Goal: Task Accomplishment & Management: Manage account settings

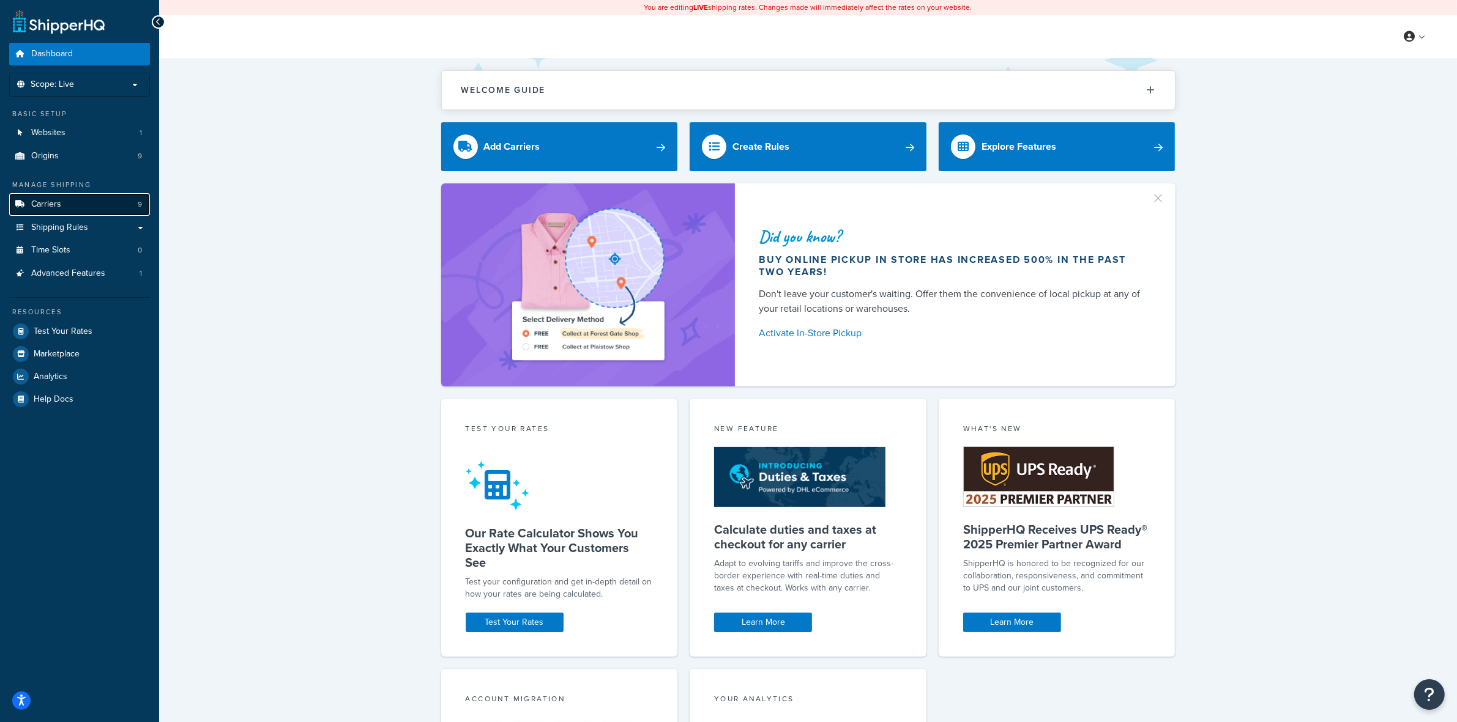
click at [34, 202] on span "Carriers" at bounding box center [46, 204] width 30 height 10
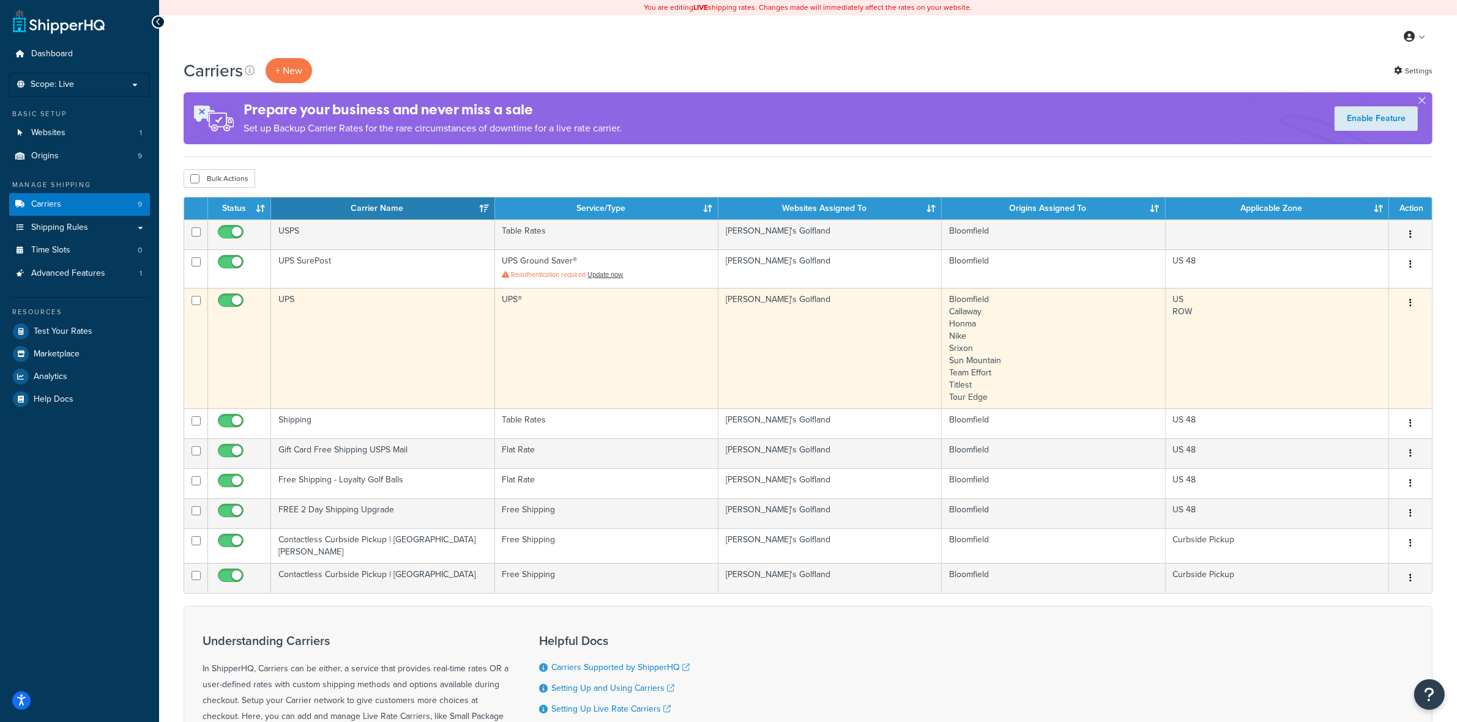
click at [254, 334] on td at bounding box center [239, 348] width 63 height 121
click at [306, 332] on td "UPS" at bounding box center [382, 348] width 223 height 121
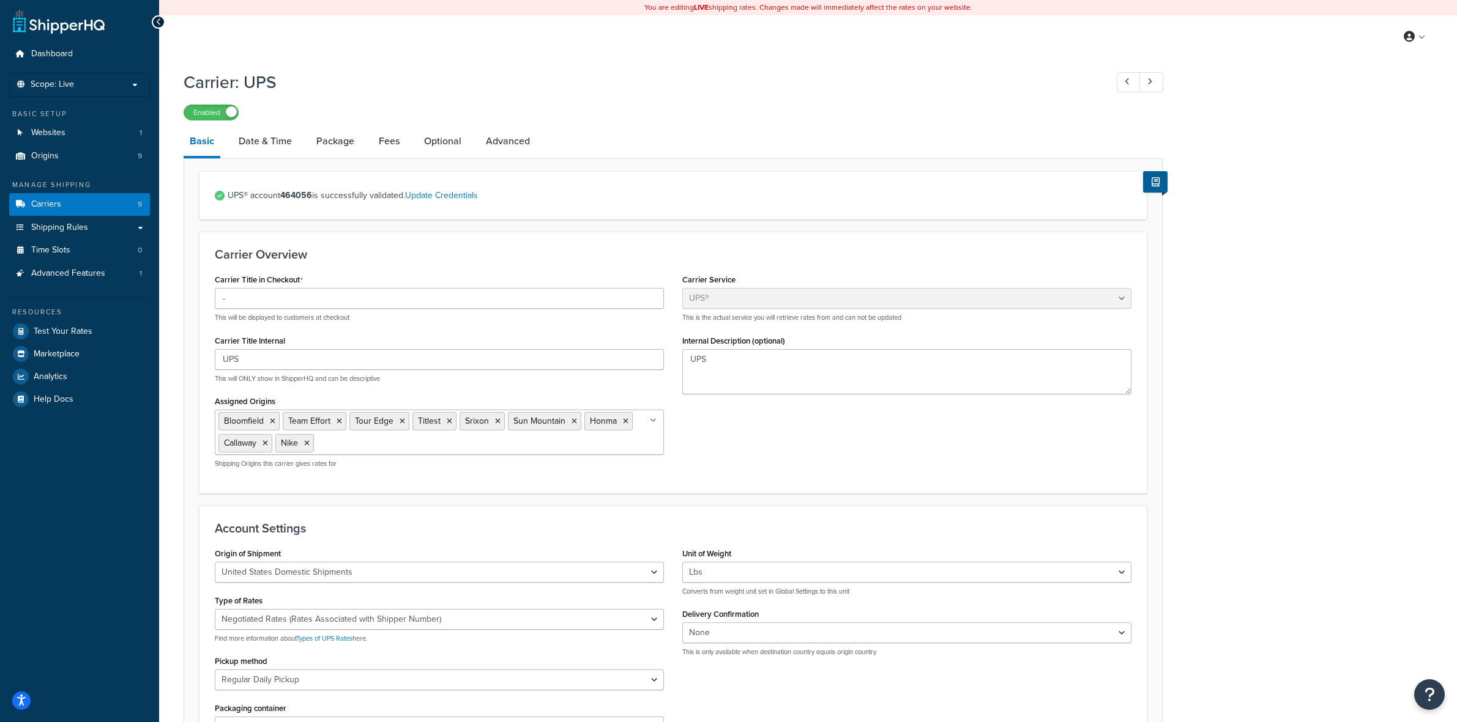
select select "ups"
click at [266, 147] on link "Date & Time" at bounding box center [264, 141] width 65 height 29
select select "yMd"
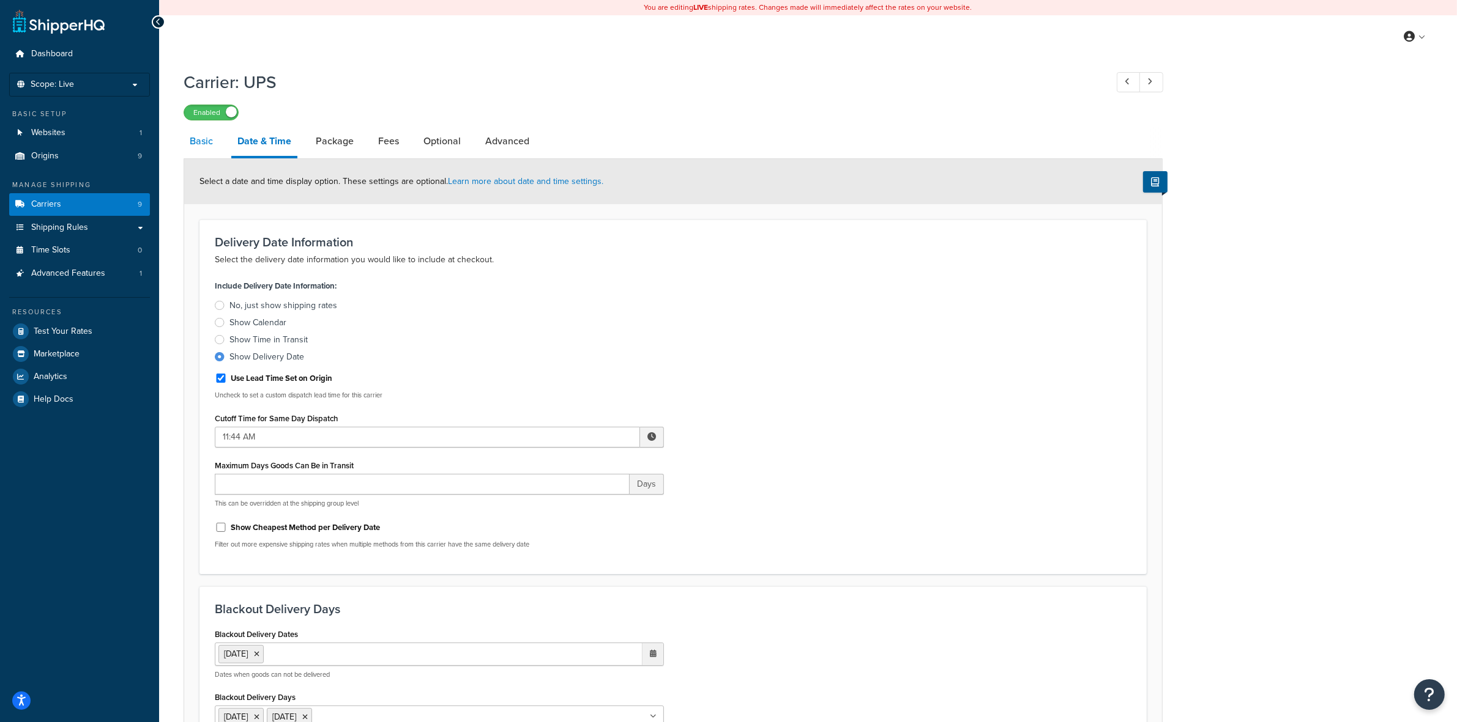
click at [203, 138] on link "Basic" at bounding box center [201, 141] width 35 height 29
select select "ups"
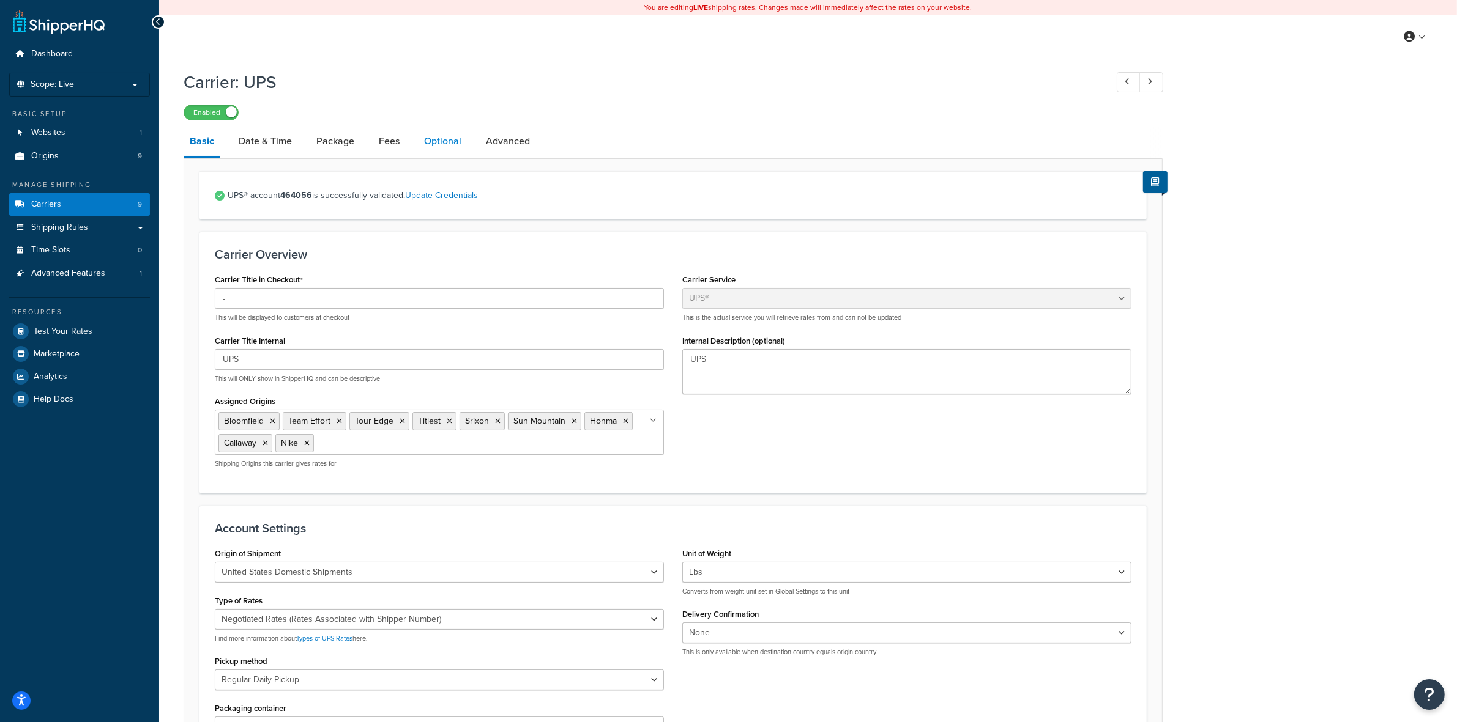
click at [450, 132] on link "Optional" at bounding box center [443, 141] width 50 height 29
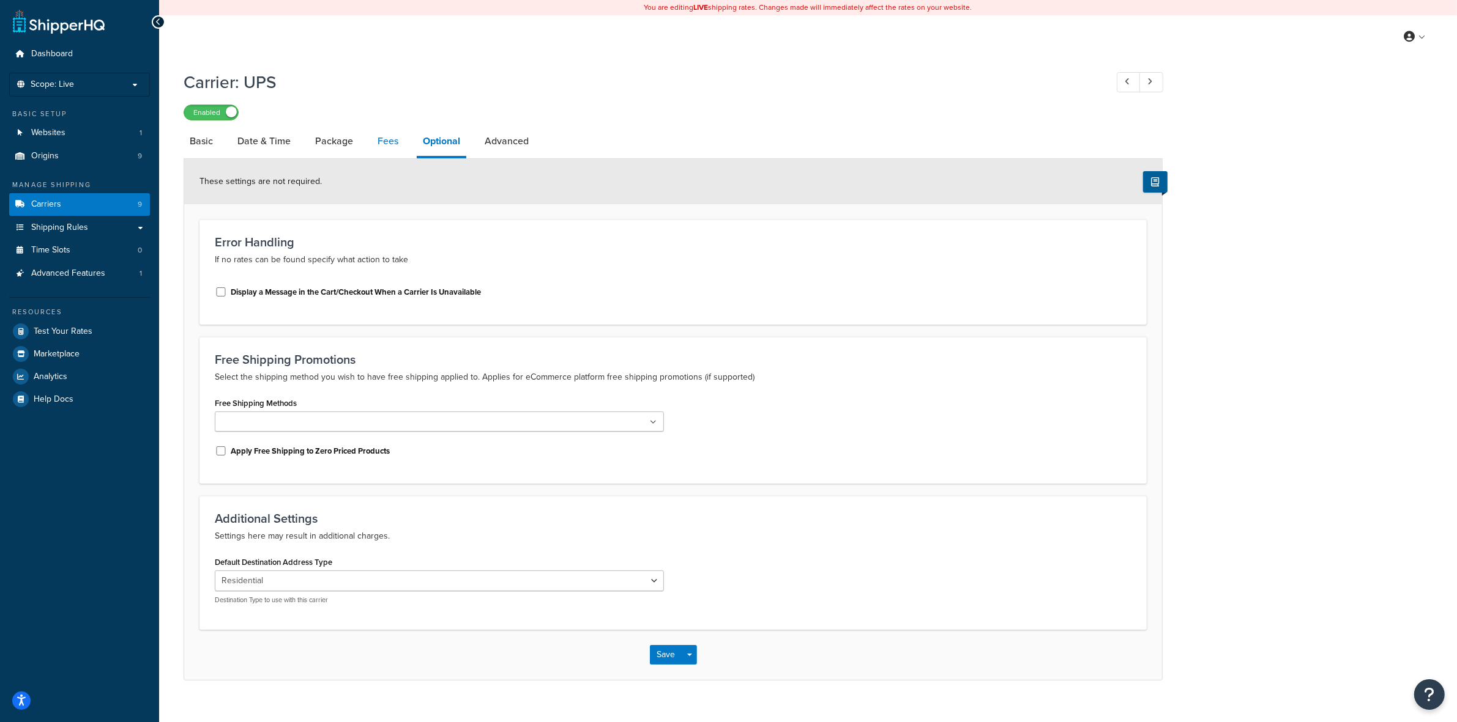
click at [373, 141] on link "Fees" at bounding box center [387, 141] width 33 height 29
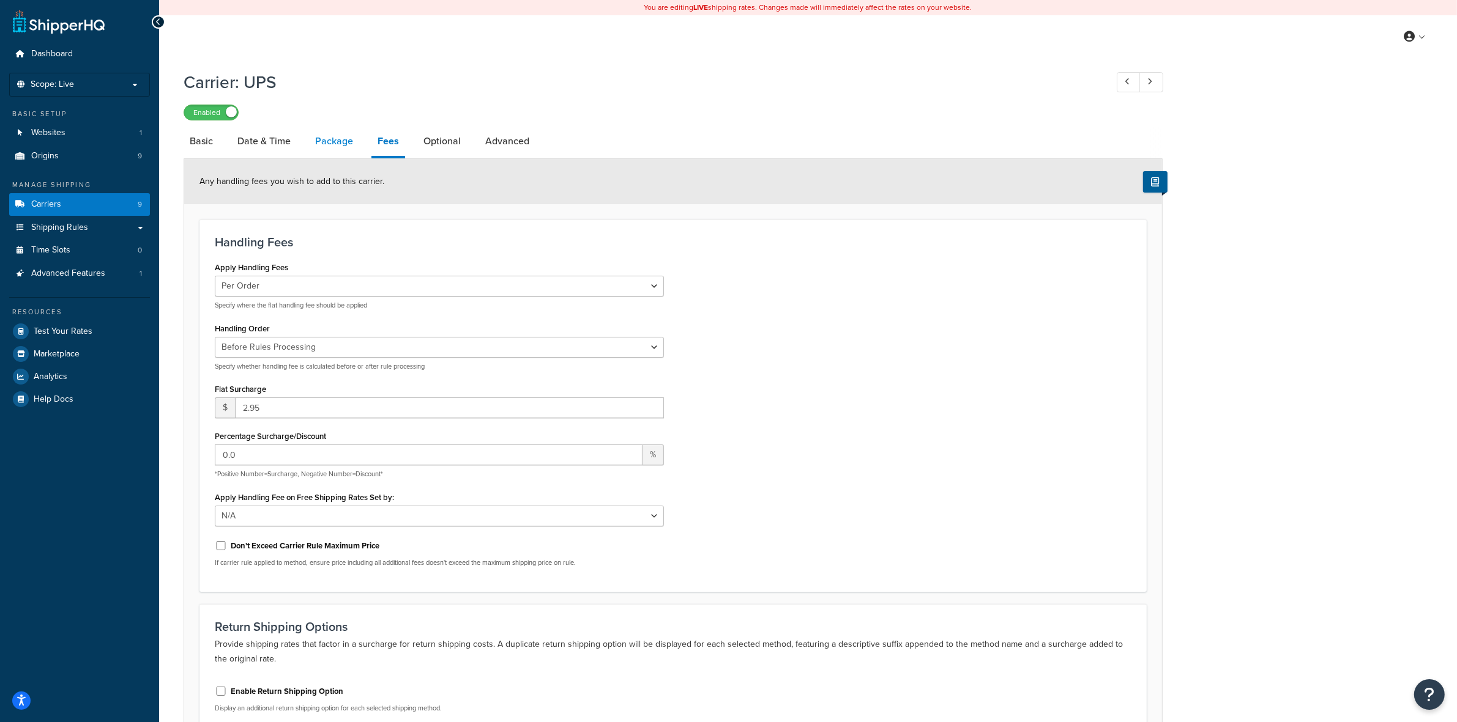
click at [332, 150] on link "Package" at bounding box center [334, 141] width 50 height 29
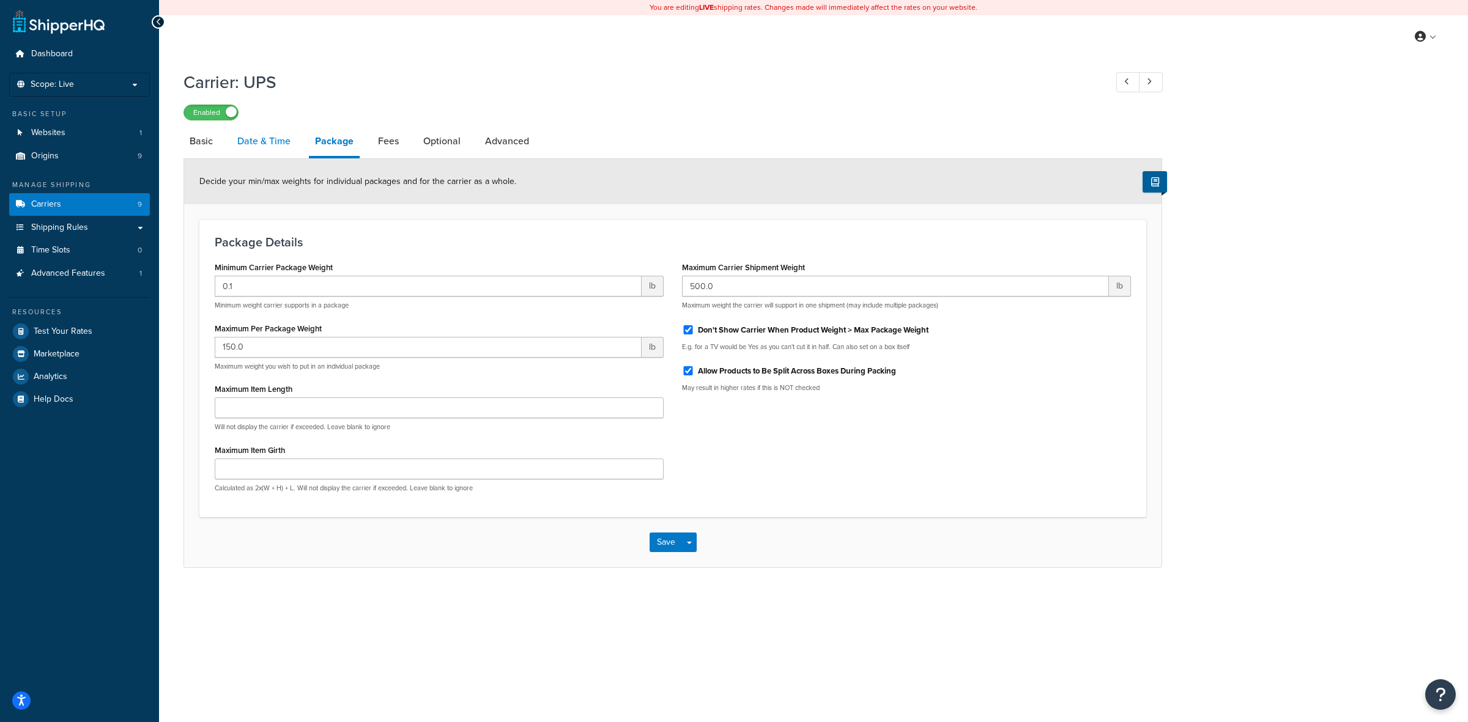
click at [284, 141] on link "Date & Time" at bounding box center [263, 141] width 65 height 29
select select "yMd"
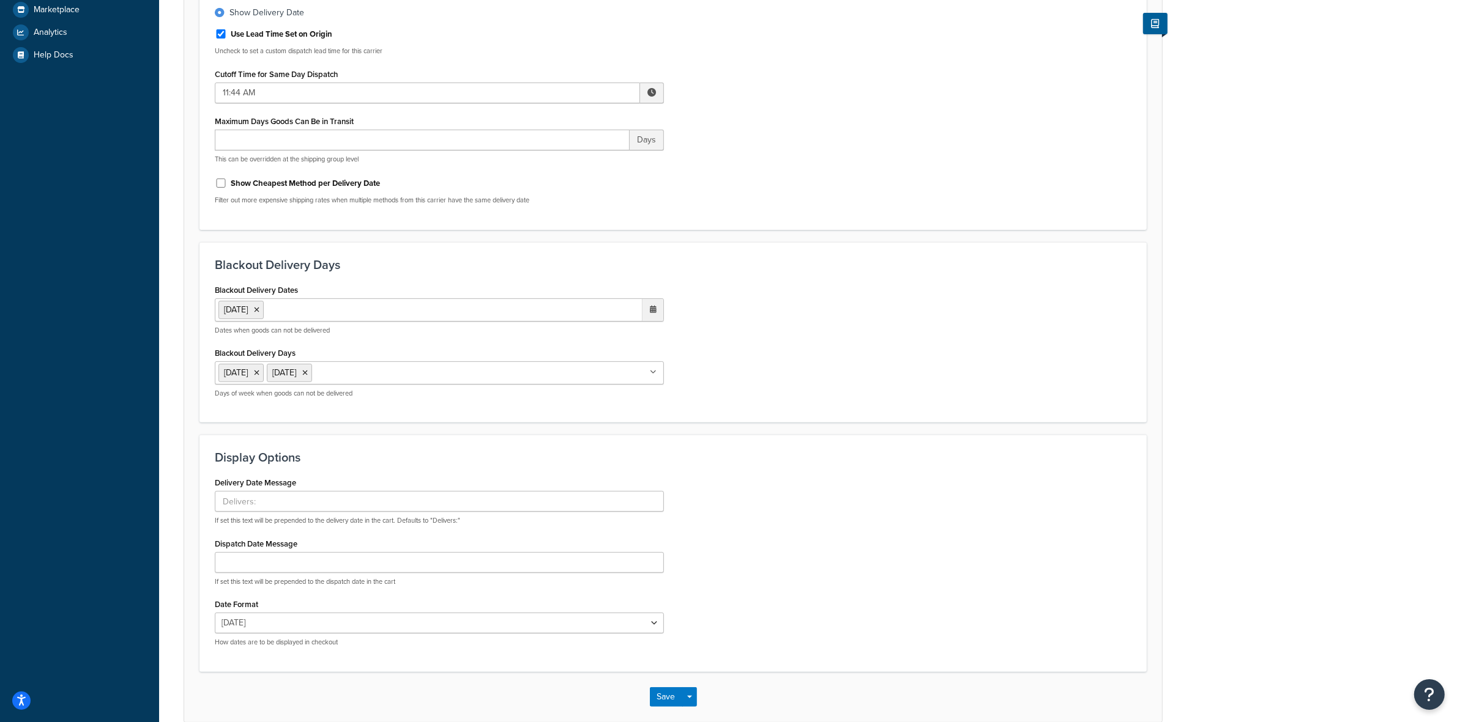
scroll to position [382, 0]
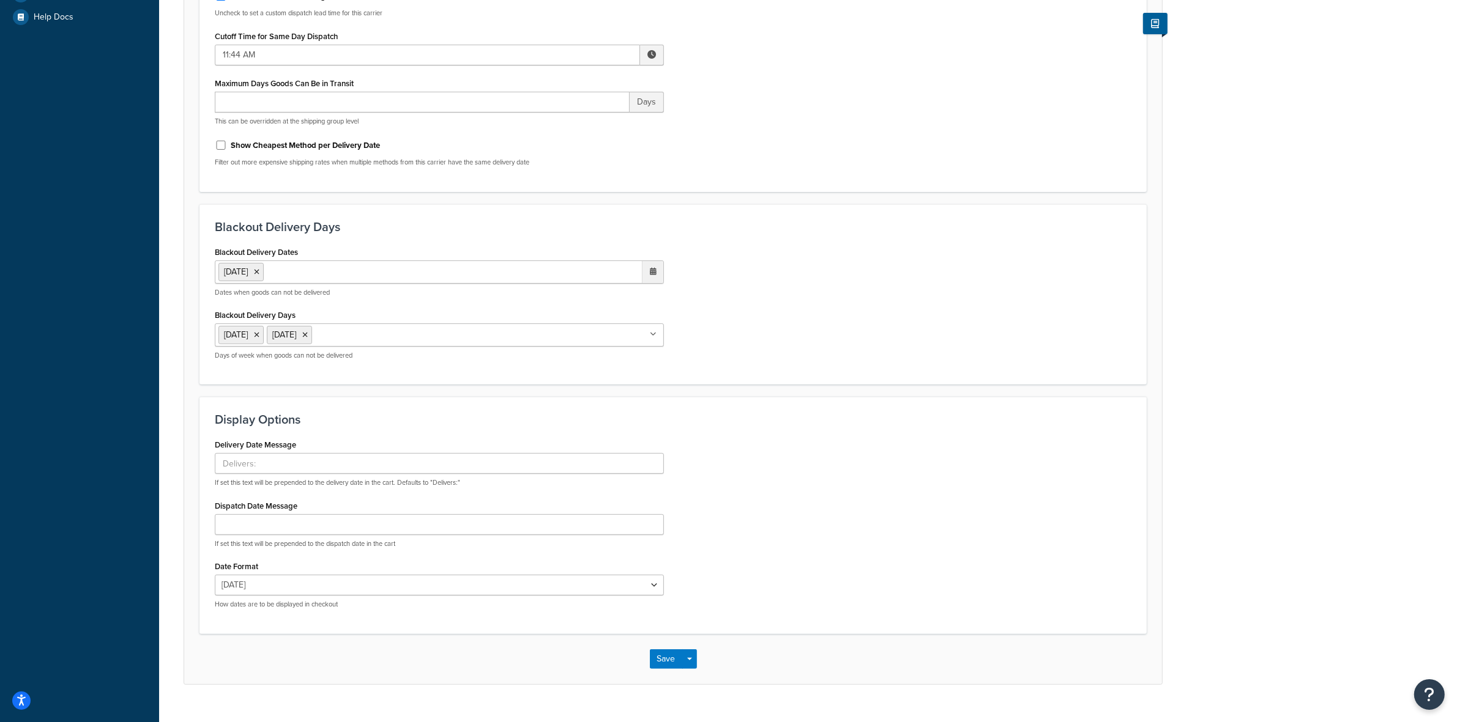
click at [360, 273] on ul "[DATE]" at bounding box center [439, 272] width 449 height 23
click at [648, 300] on span "›" at bounding box center [650, 296] width 20 height 17
click at [610, 404] on td "27" at bounding box center [608, 407] width 21 height 18
click at [650, 297] on span "›" at bounding box center [650, 296] width 20 height 17
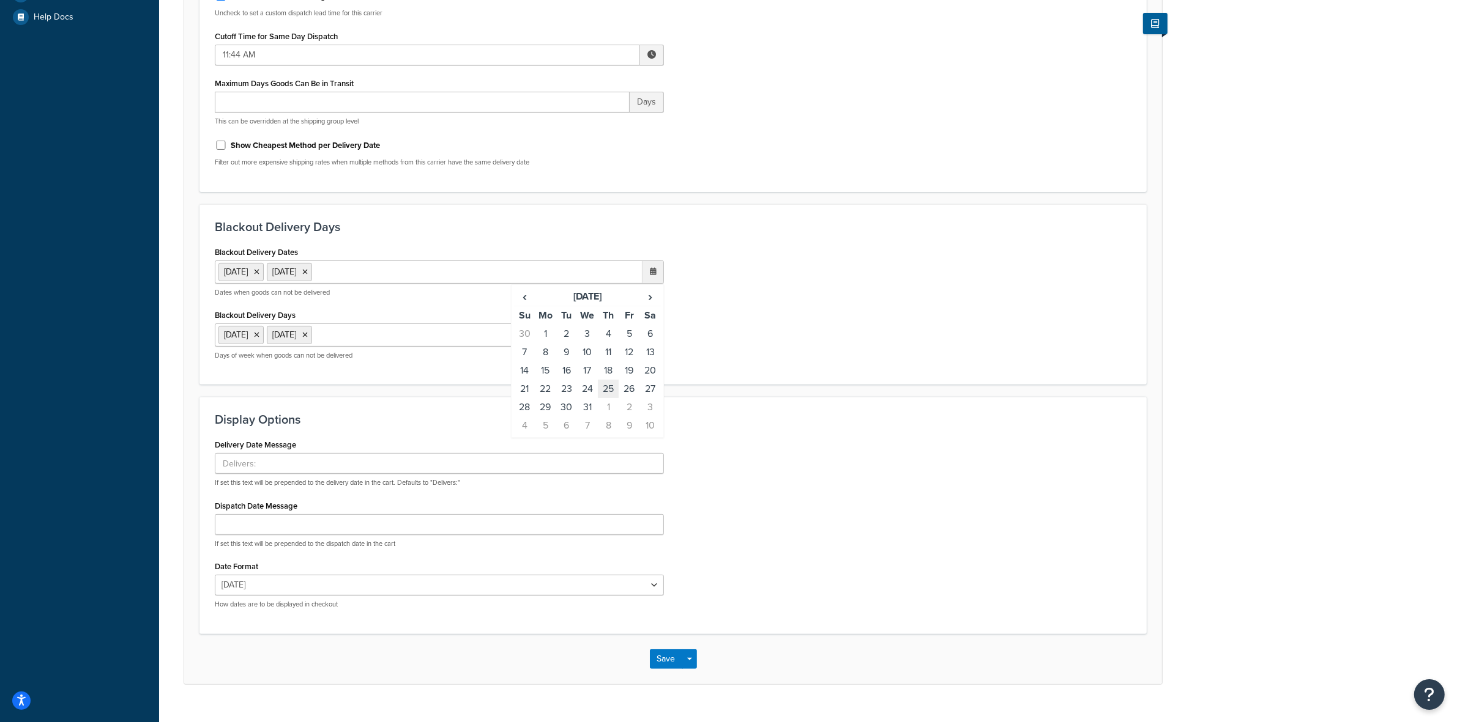
click at [610, 387] on td "25" at bounding box center [608, 389] width 21 height 18
click at [667, 661] on button "Save" at bounding box center [666, 660] width 33 height 20
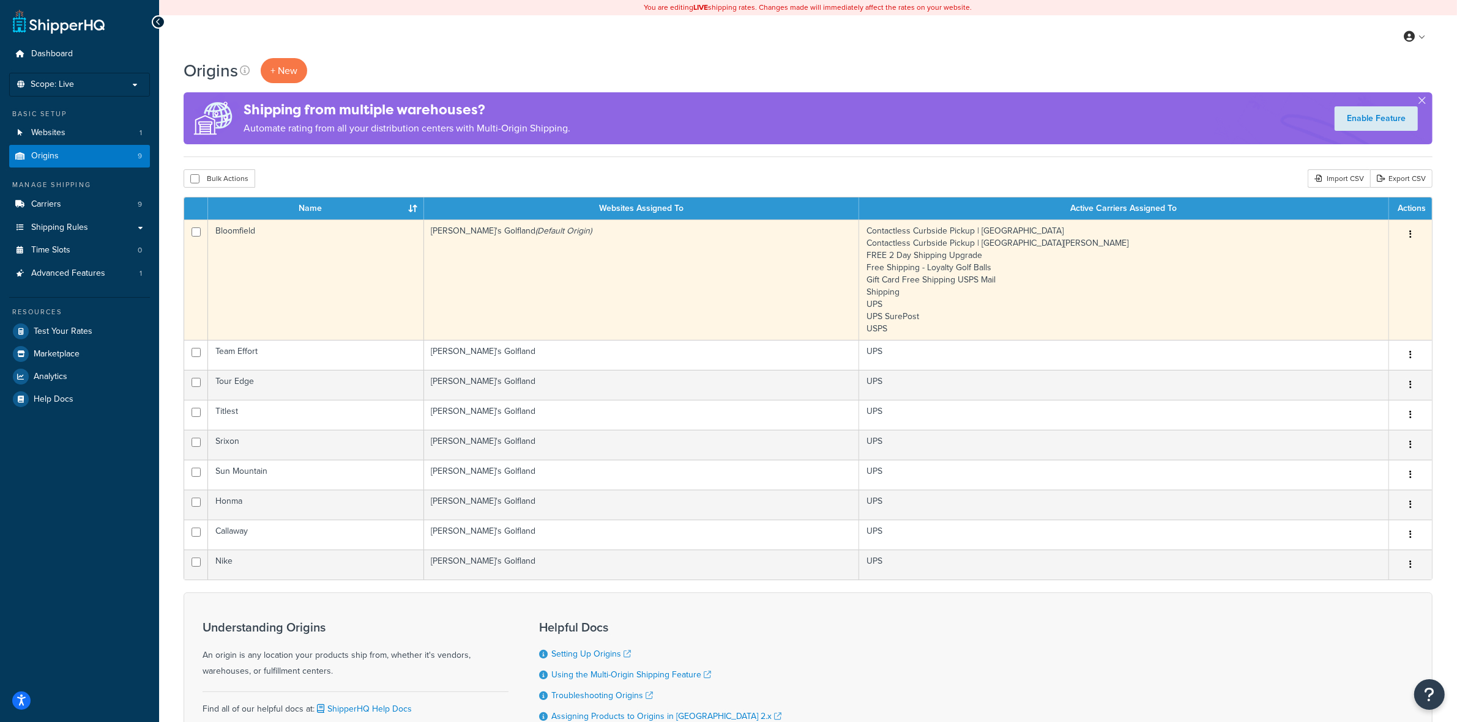
click at [311, 269] on td "Bloomfield" at bounding box center [316, 280] width 216 height 121
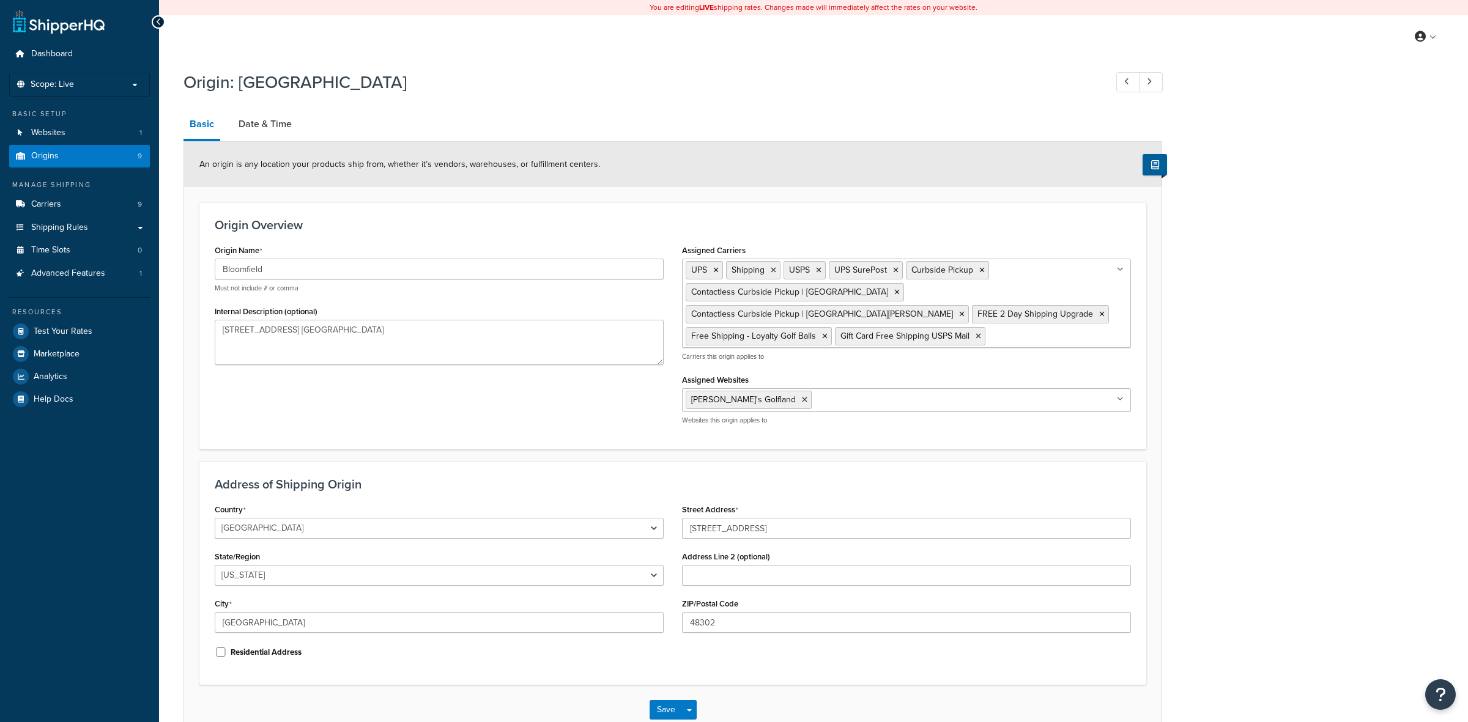
select select "22"
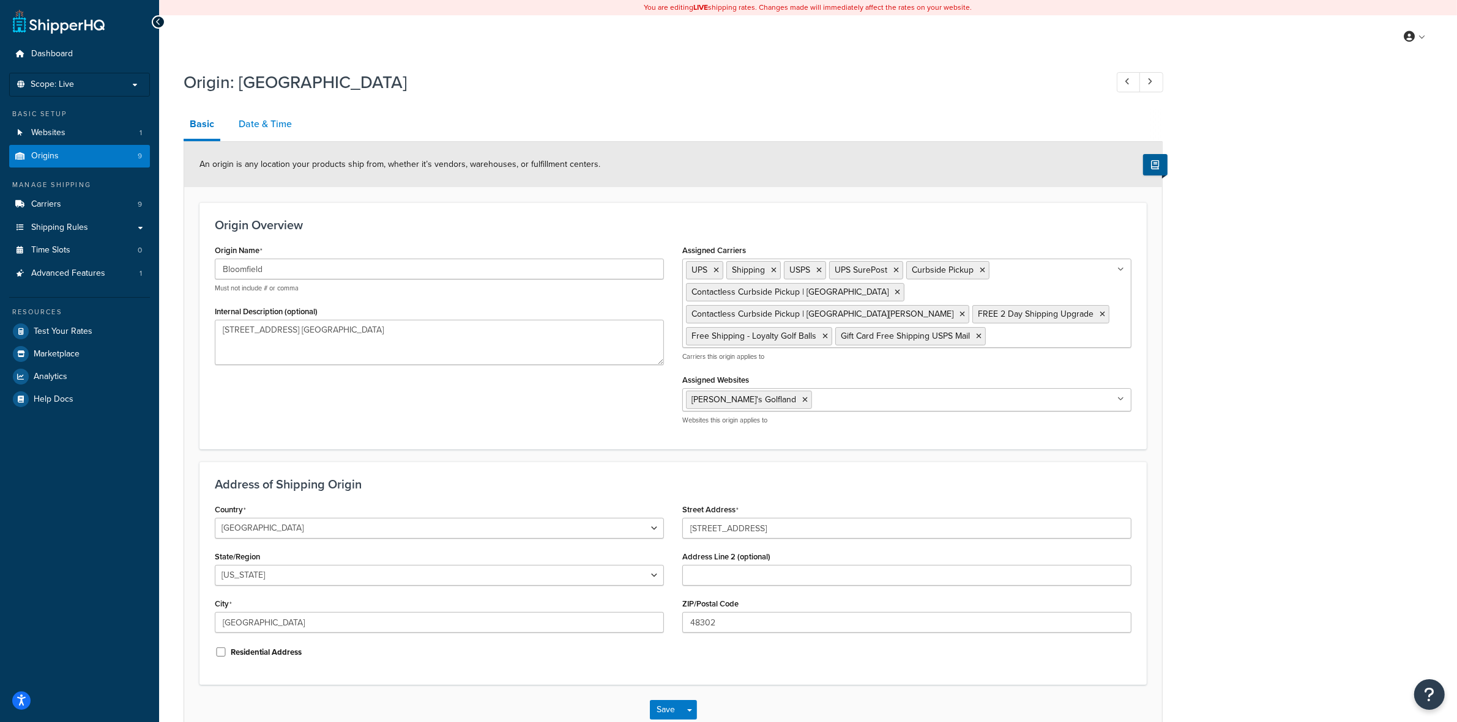
click at [260, 130] on link "Date & Time" at bounding box center [264, 123] width 65 height 29
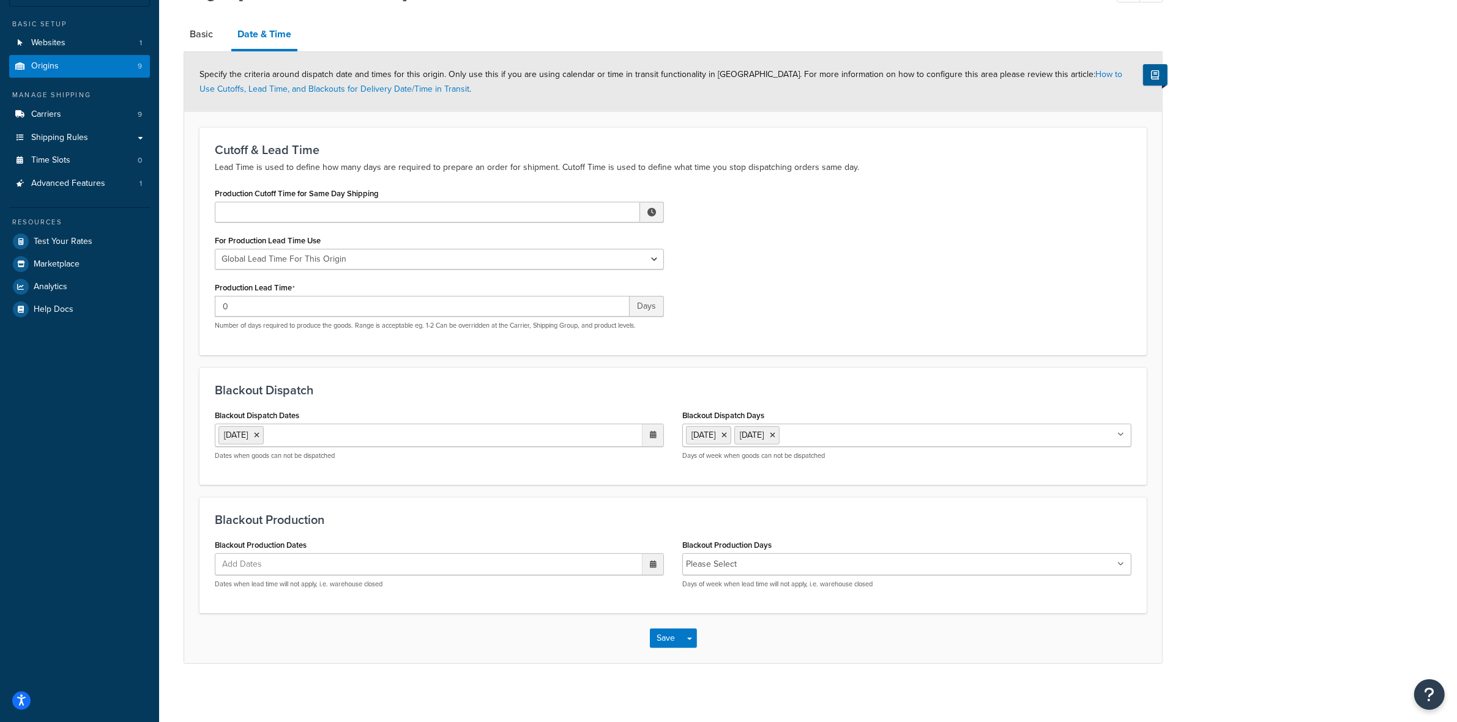
scroll to position [95, 0]
click at [365, 427] on ul "[DATE]" at bounding box center [439, 432] width 449 height 23
click at [650, 456] on span "›" at bounding box center [650, 456] width 20 height 17
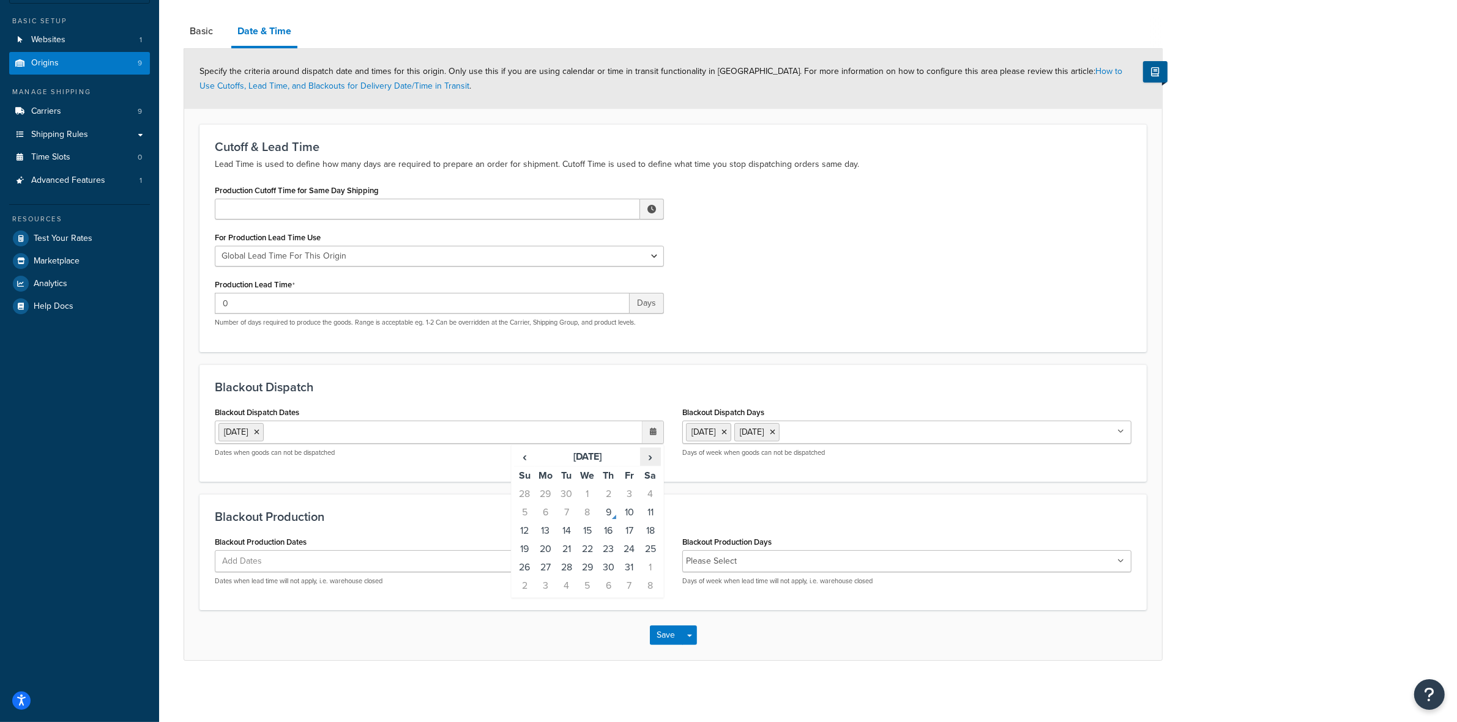
click at [650, 456] on span "›" at bounding box center [650, 456] width 20 height 17
click at [604, 567] on td "27" at bounding box center [608, 568] width 21 height 18
click at [651, 459] on span "›" at bounding box center [650, 456] width 20 height 17
click at [609, 547] on td "25" at bounding box center [608, 549] width 21 height 18
click at [659, 634] on button "Save" at bounding box center [666, 636] width 33 height 20
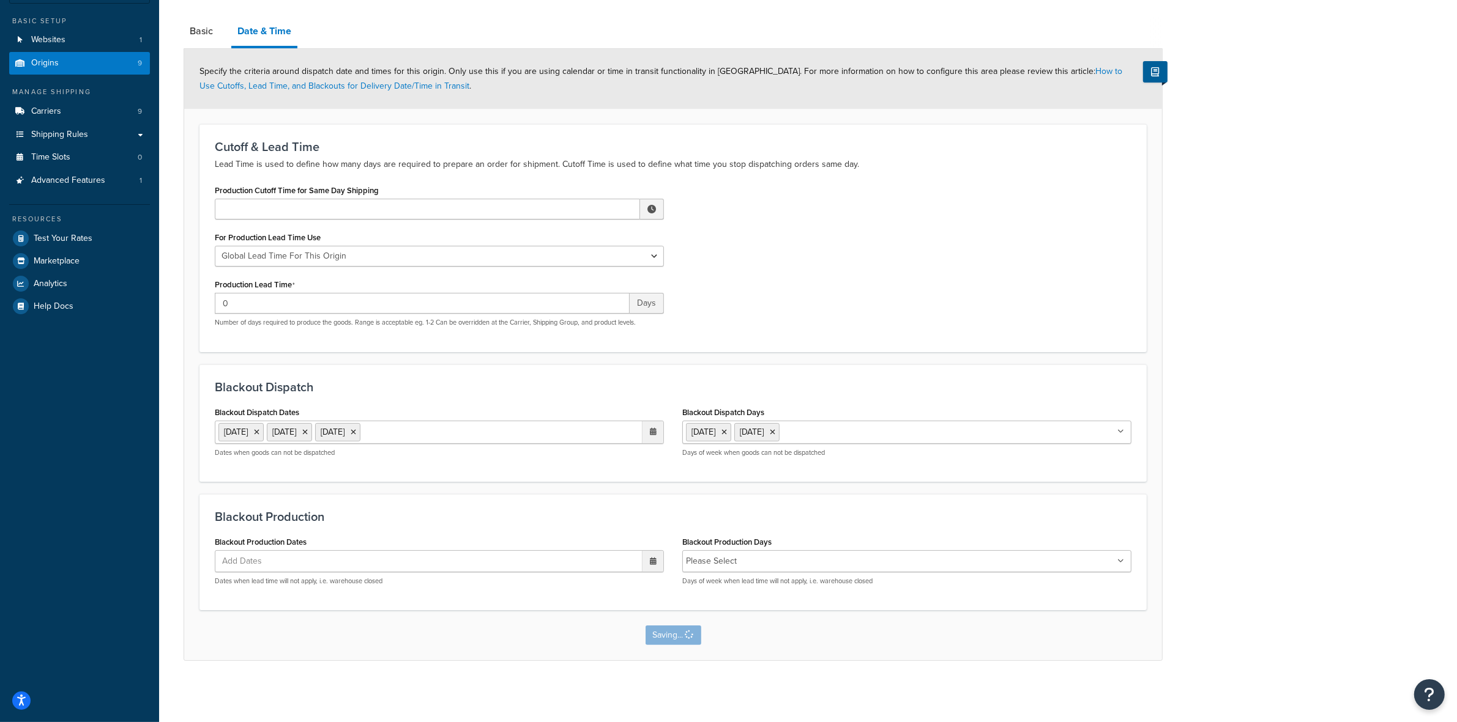
scroll to position [0, 0]
